Goal: Information Seeking & Learning: Understand process/instructions

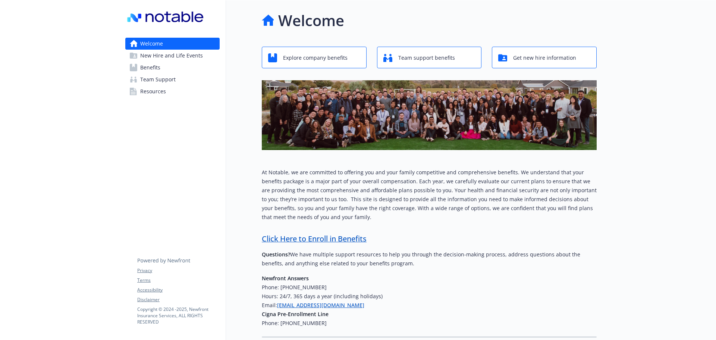
click at [146, 68] on span "Benefits" at bounding box center [150, 68] width 20 height 12
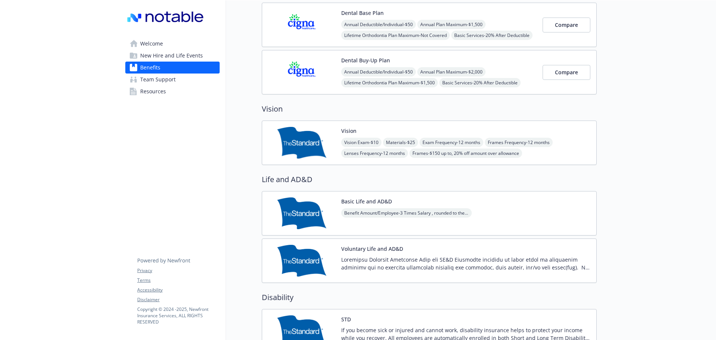
scroll to position [373, 0]
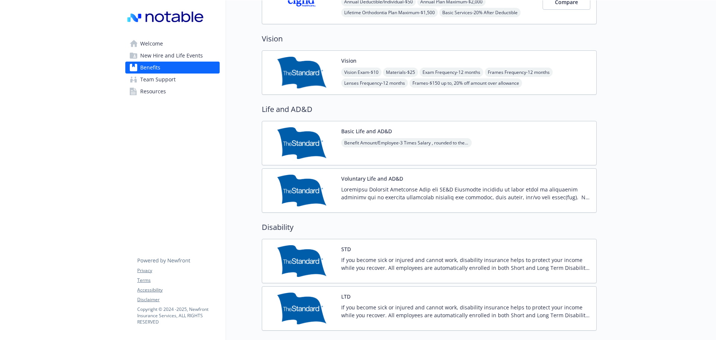
click at [435, 171] on div "Voluntary Life and AD&D" at bounding box center [429, 190] width 335 height 44
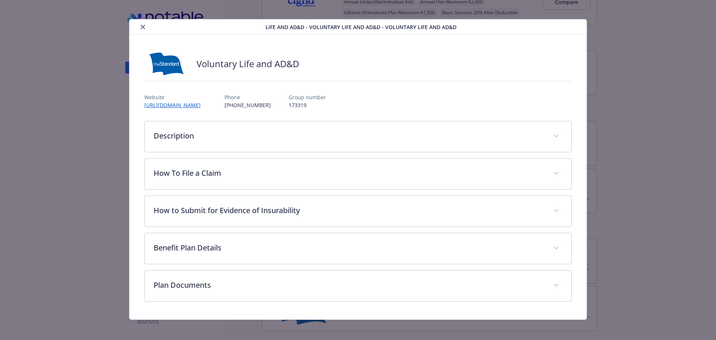
scroll to position [9, 0]
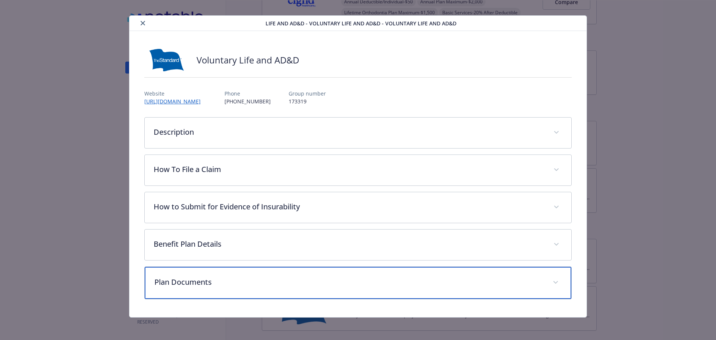
click at [264, 274] on div "Plan Documents" at bounding box center [358, 283] width 427 height 32
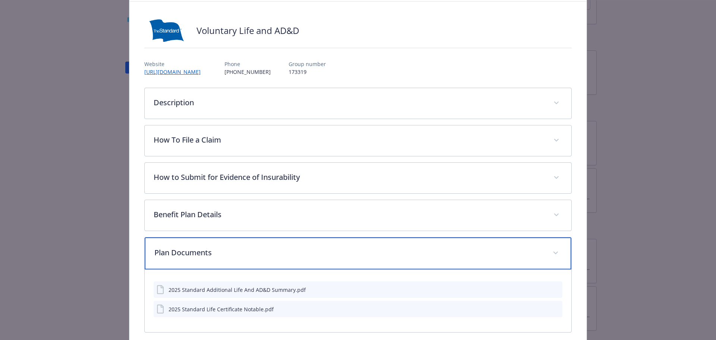
scroll to position [73, 0]
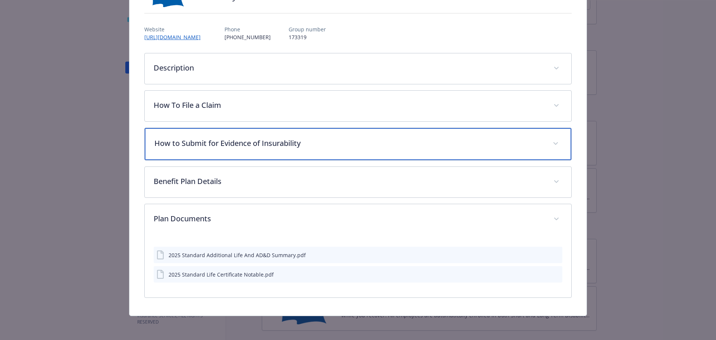
click at [236, 148] on div "How to Submit for Evidence of Insurability" at bounding box center [358, 144] width 427 height 32
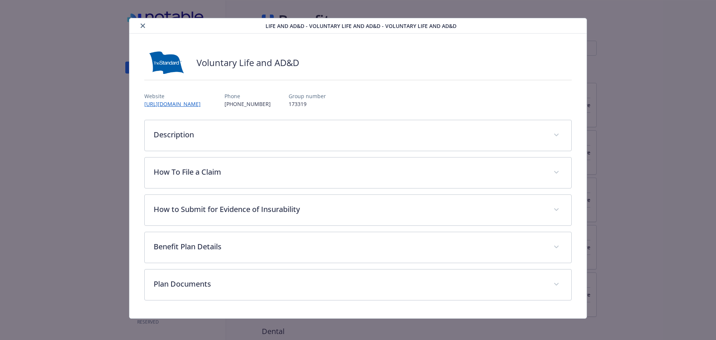
scroll to position [9, 0]
